Goal: Navigation & Orientation: Find specific page/section

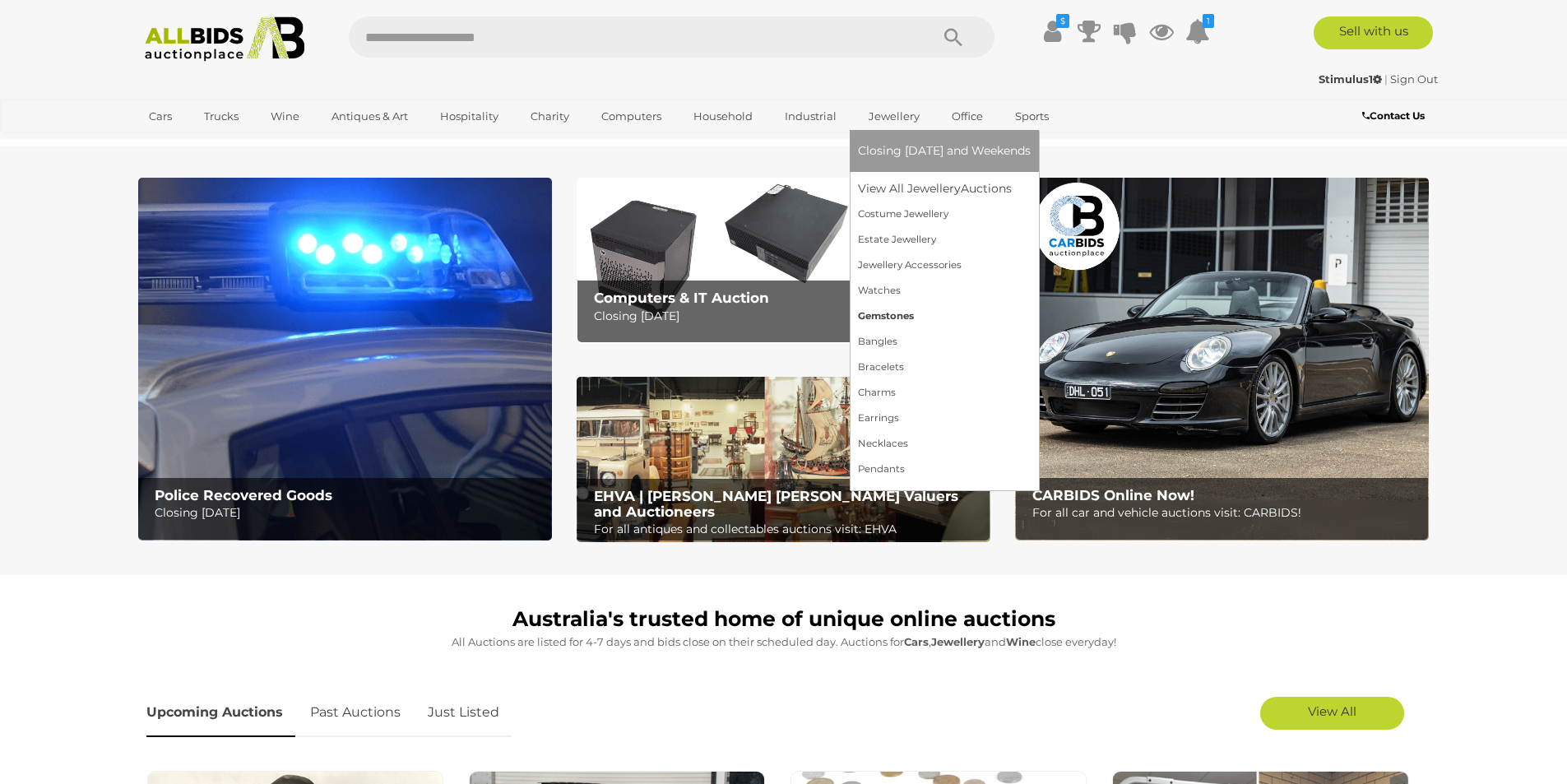
click at [877, 315] on link "Gemstones" at bounding box center [944, 317] width 172 height 25
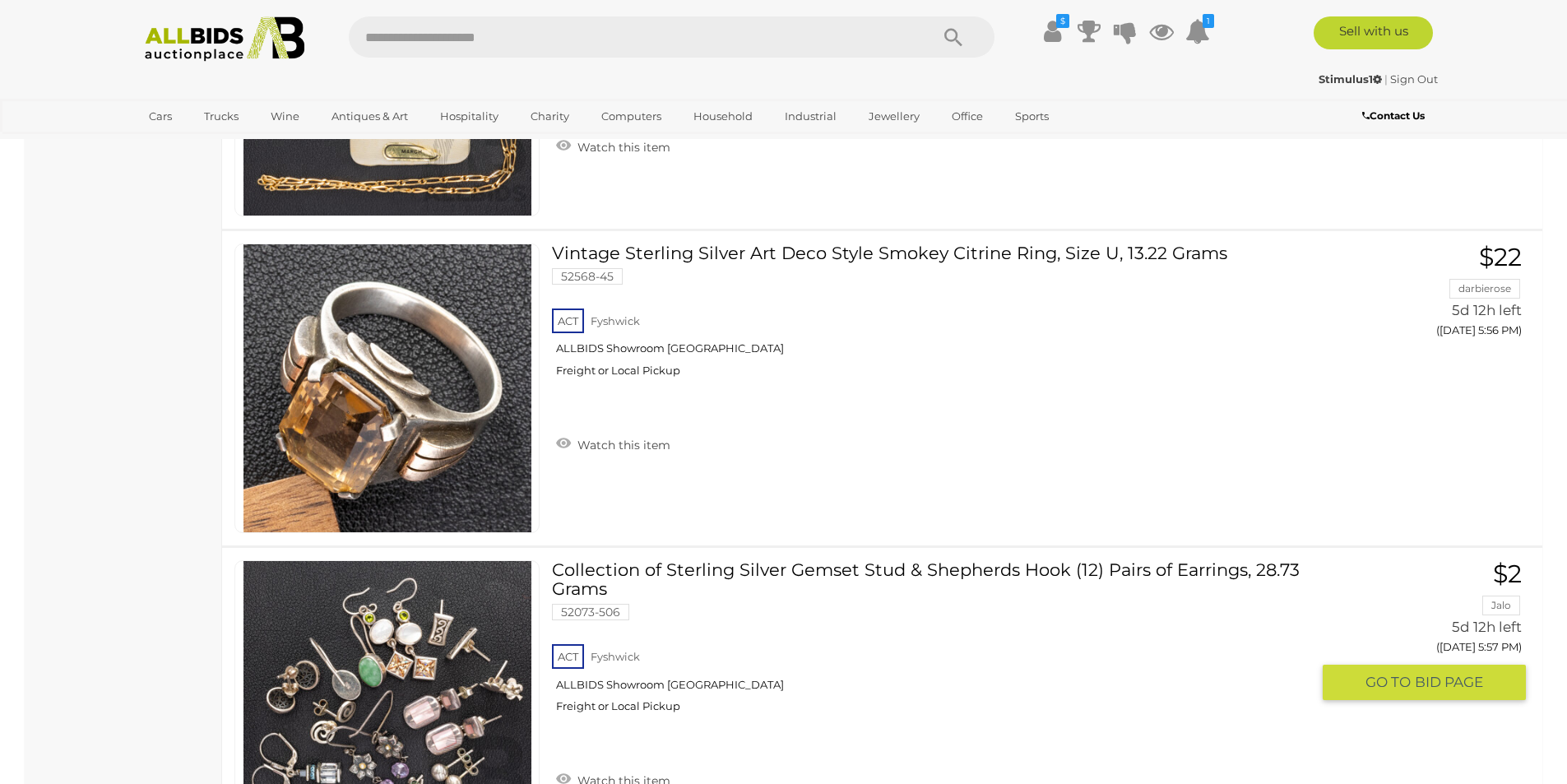
scroll to position [9210, 0]
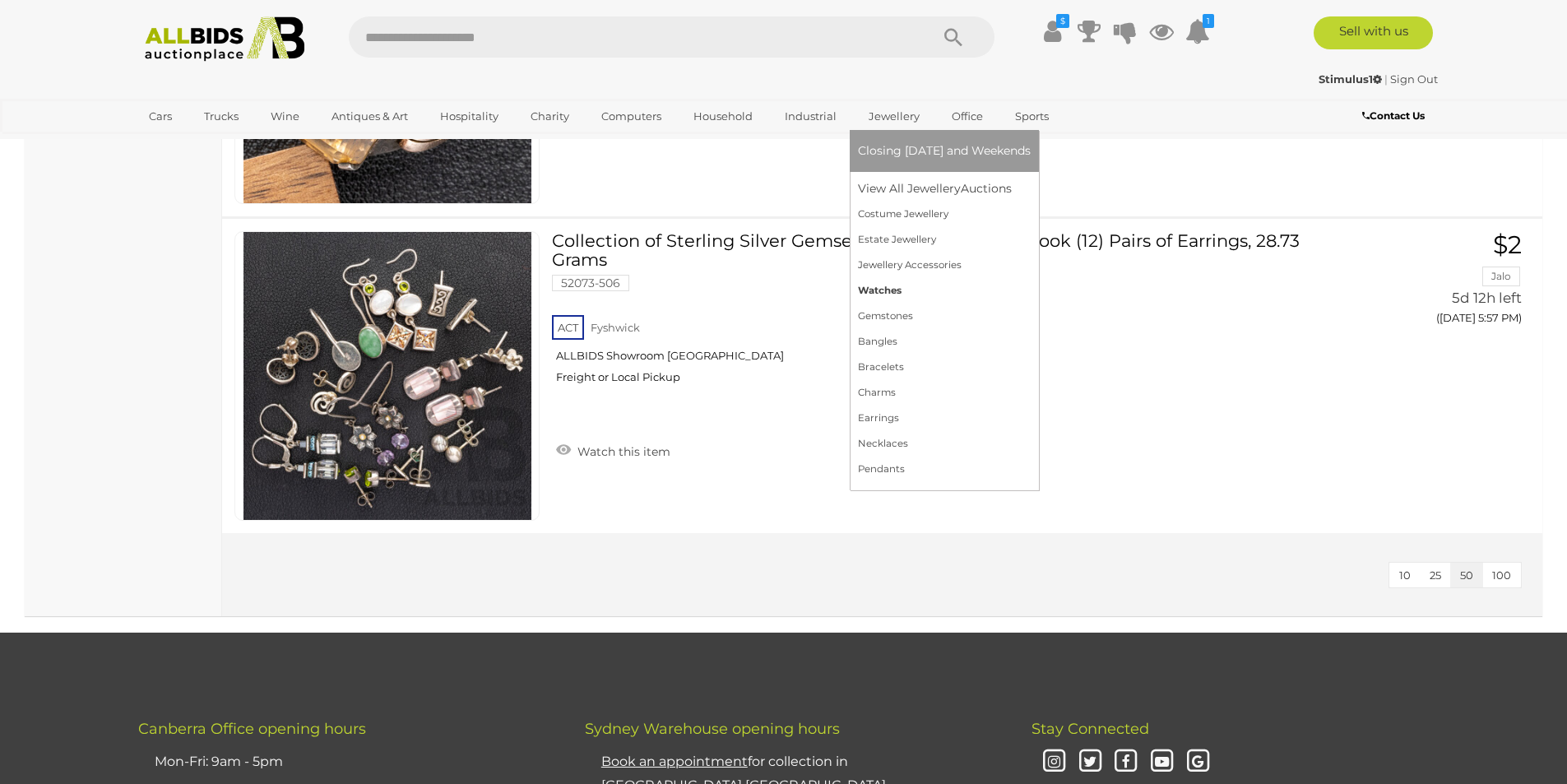
click at [889, 285] on link "Watches" at bounding box center [944, 290] width 172 height 25
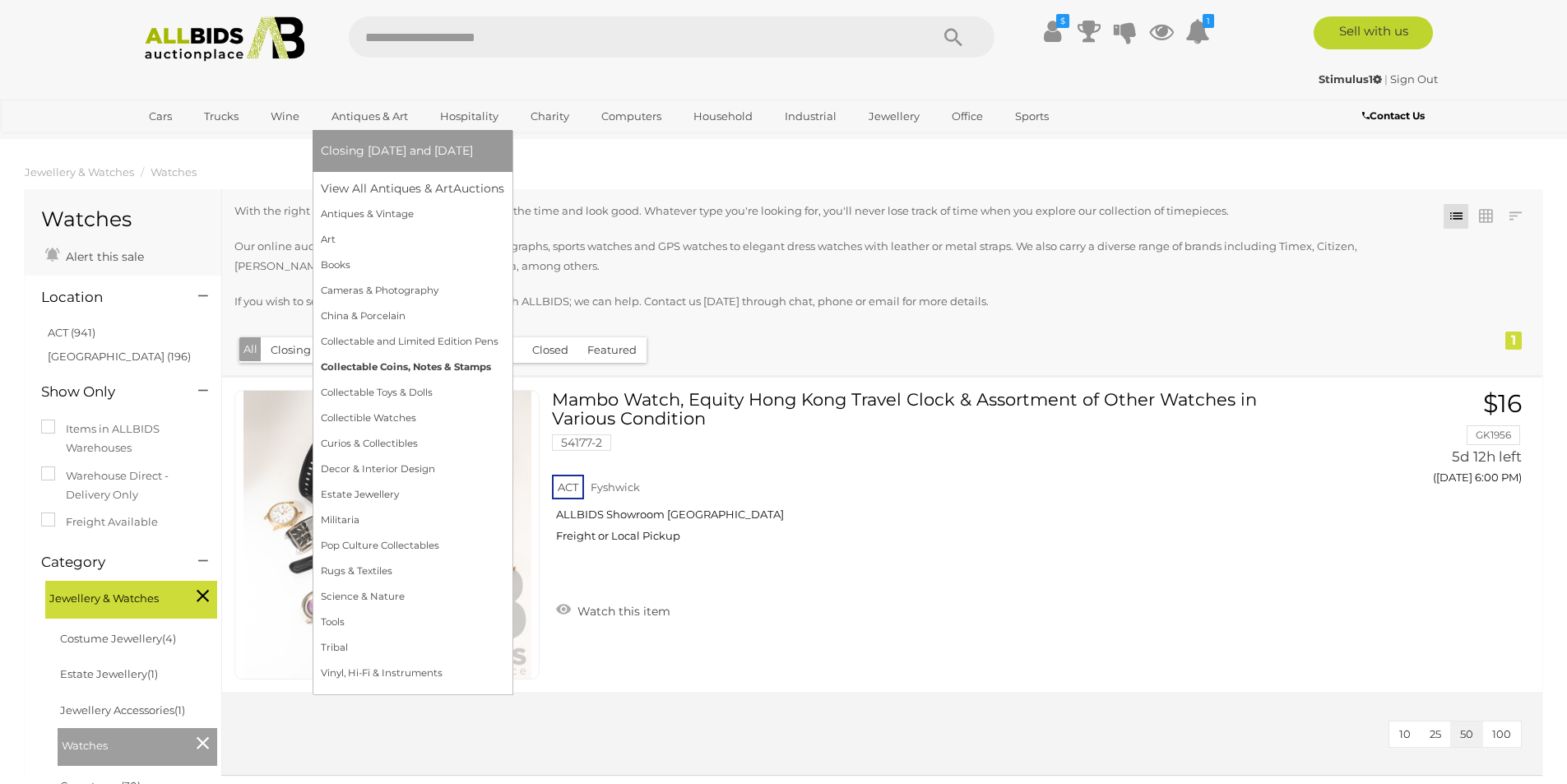
click at [400, 366] on link "Collectable Coins, Notes & Stamps" at bounding box center [412, 367] width 183 height 25
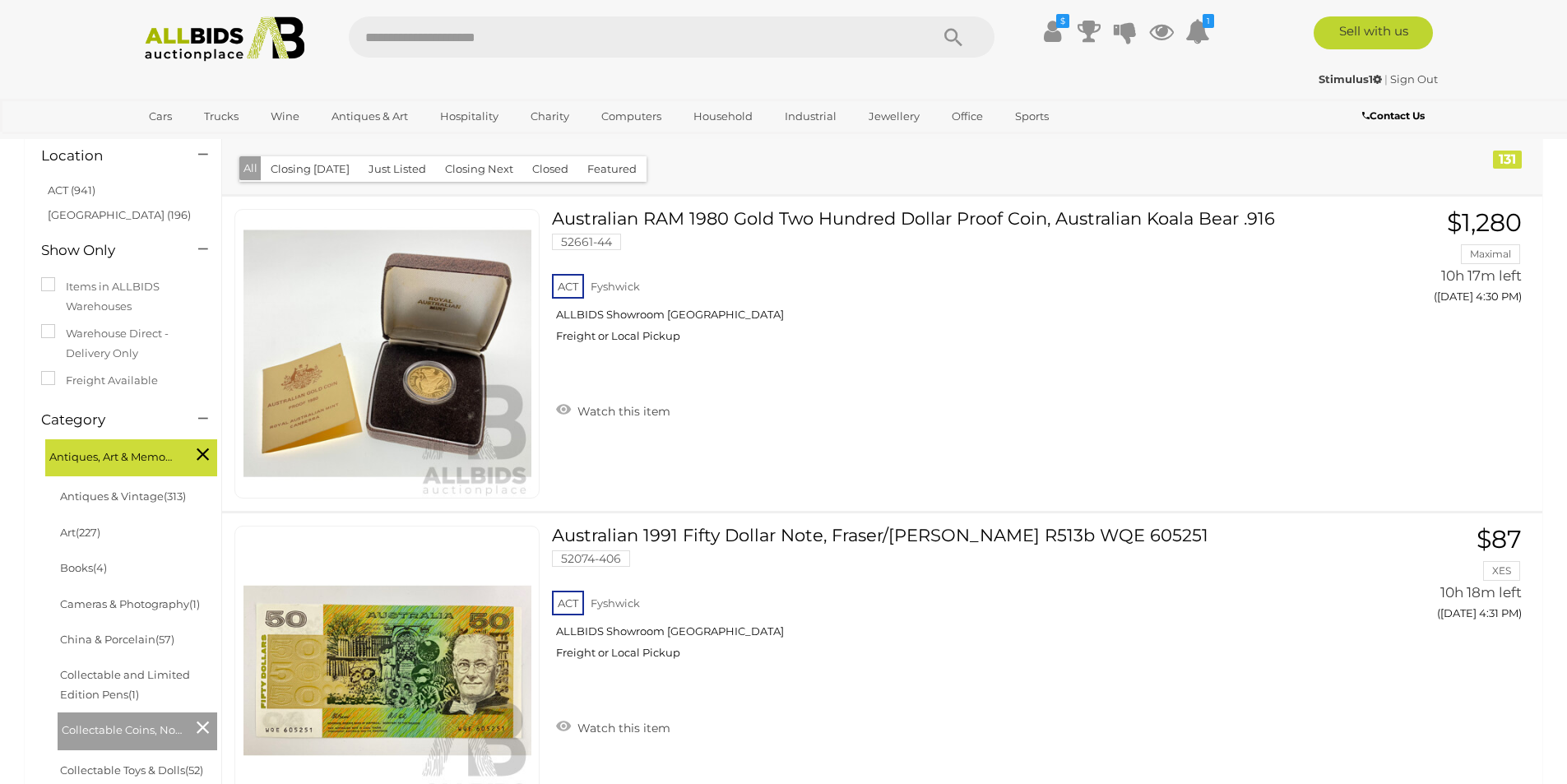
scroll to position [1398, 0]
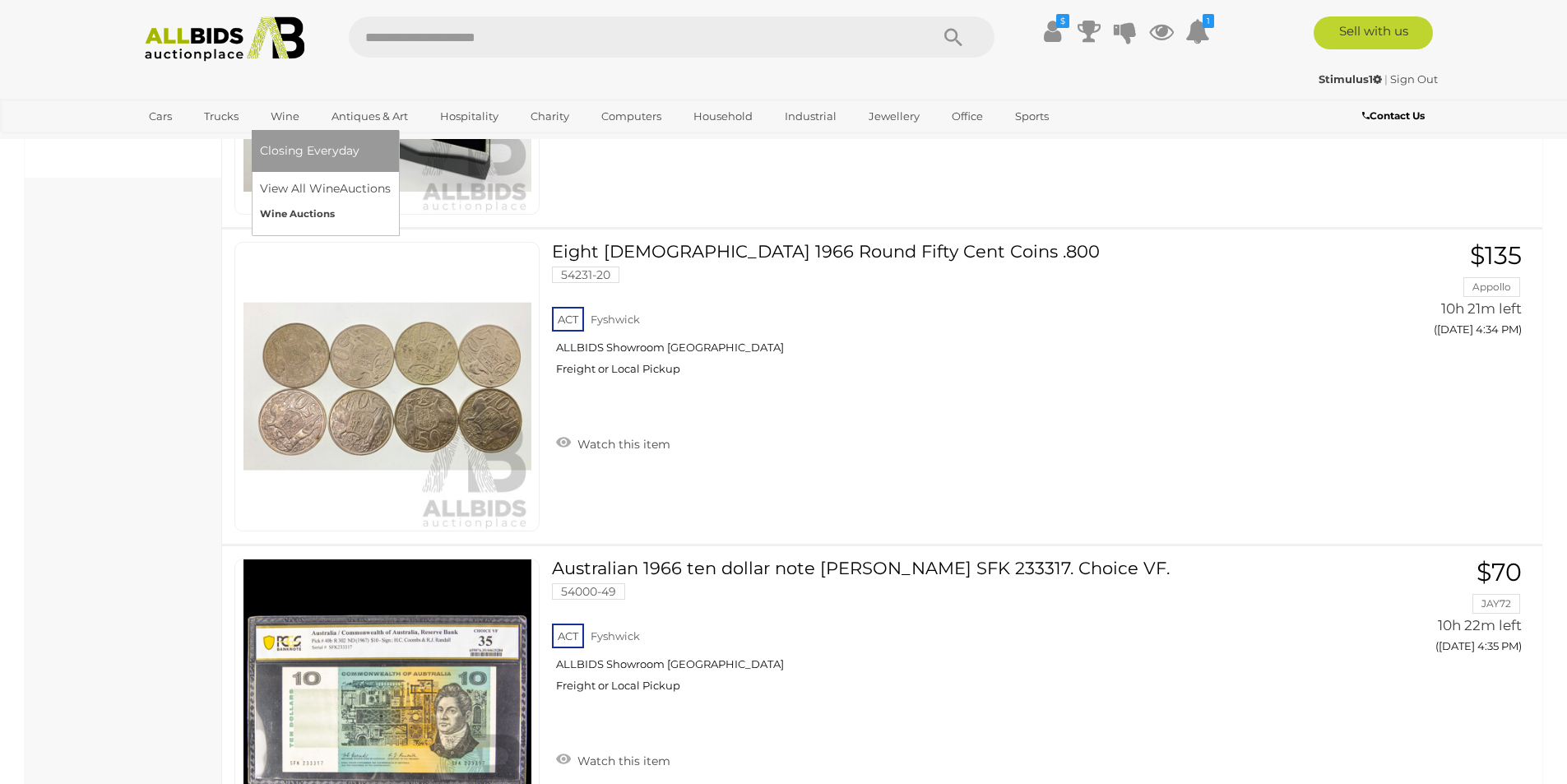
click at [284, 207] on link "Wine Auctions" at bounding box center [325, 214] width 131 height 25
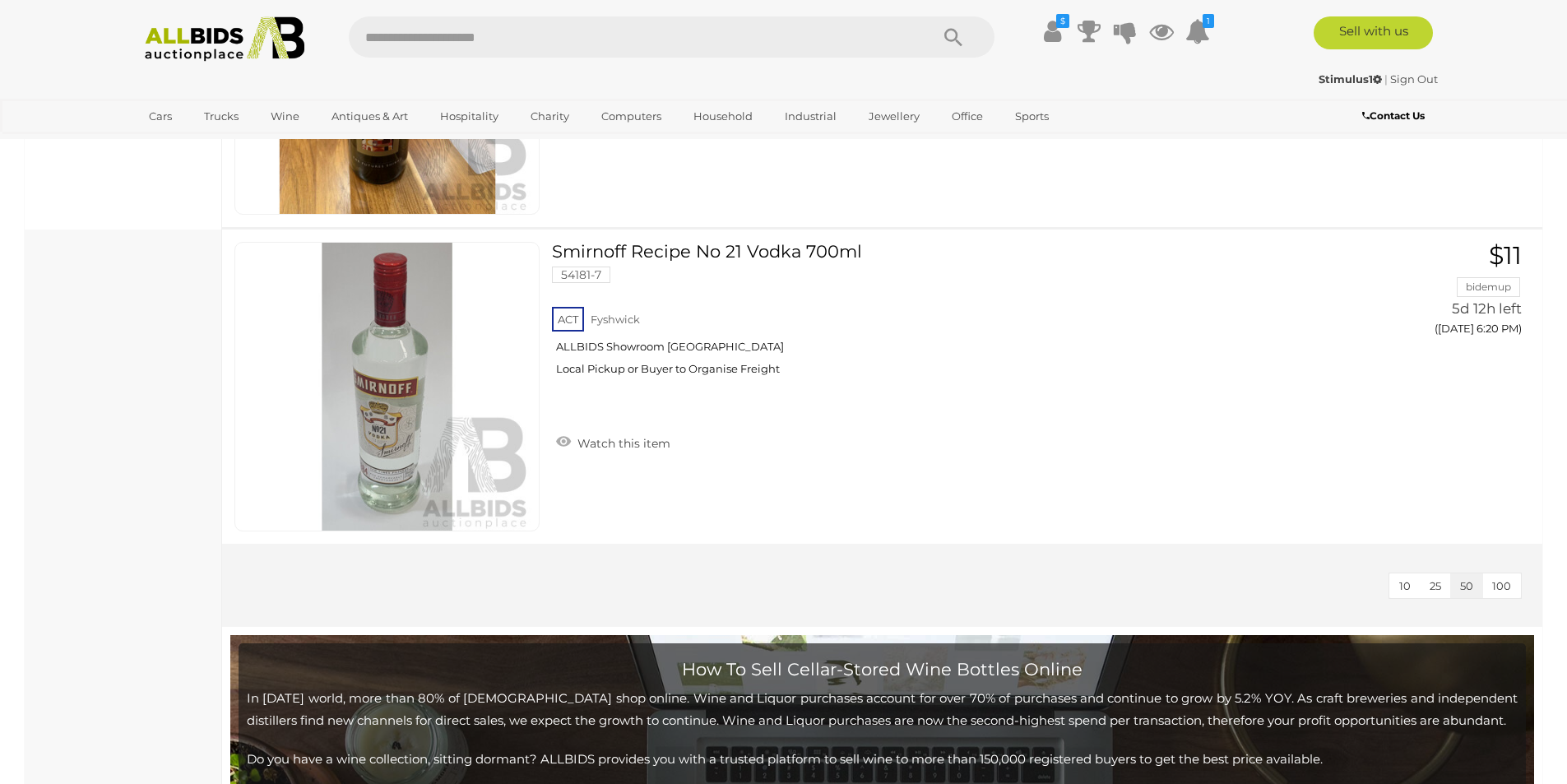
scroll to position [494, 0]
